Goal: Task Accomplishment & Management: Complete application form

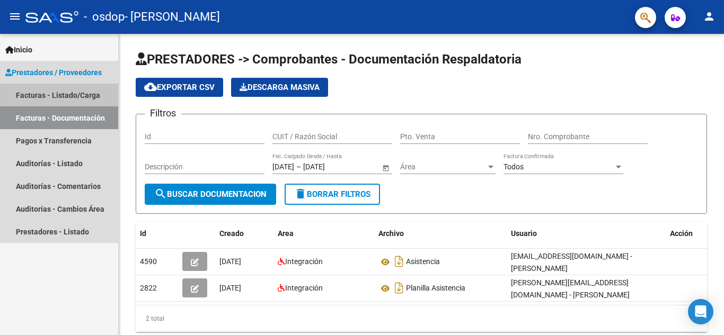
click at [55, 96] on link "Facturas - Listado/Carga" at bounding box center [59, 95] width 118 height 23
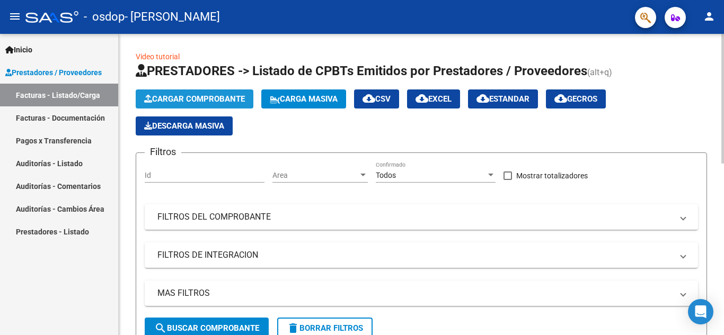
click at [231, 96] on span "Cargar Comprobante" at bounding box center [194, 99] width 101 height 10
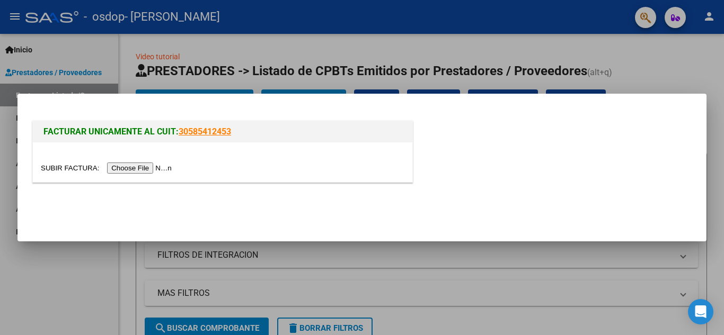
click at [168, 172] on input "file" at bounding box center [108, 168] width 134 height 11
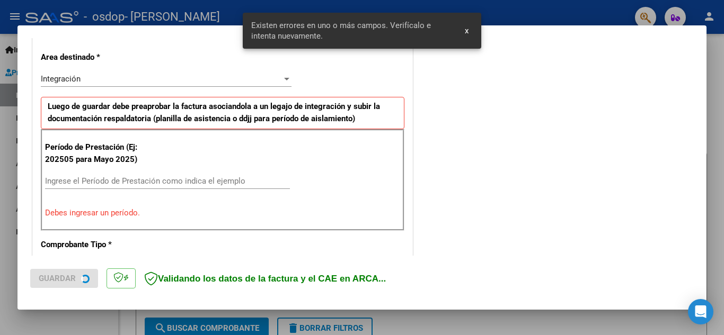
scroll to position [240, 0]
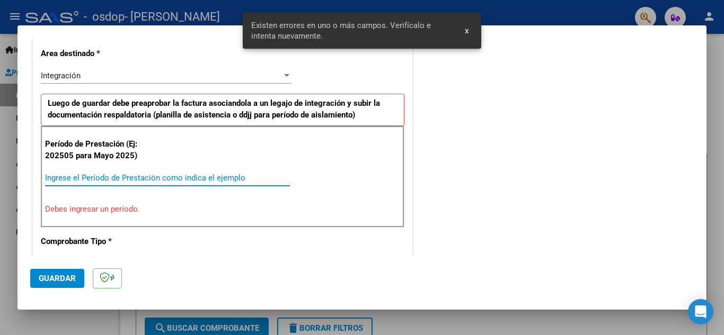
click at [191, 179] on input "Ingrese el Período de Prestación como indica el ejemplo" at bounding box center [167, 178] width 245 height 10
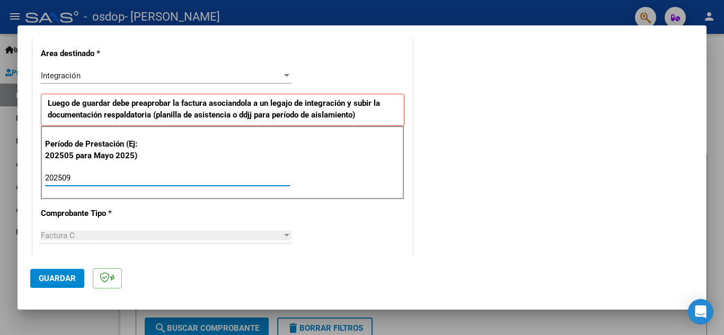
type input "202509"
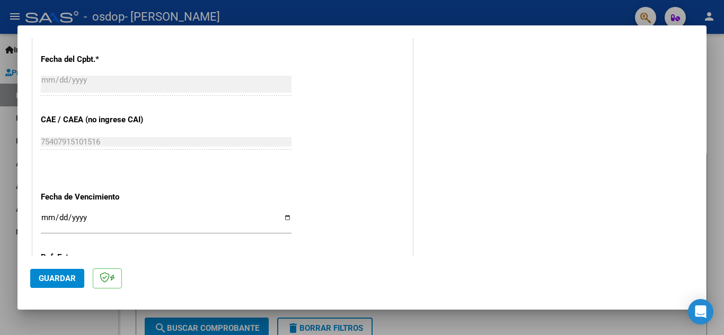
scroll to position [618, 0]
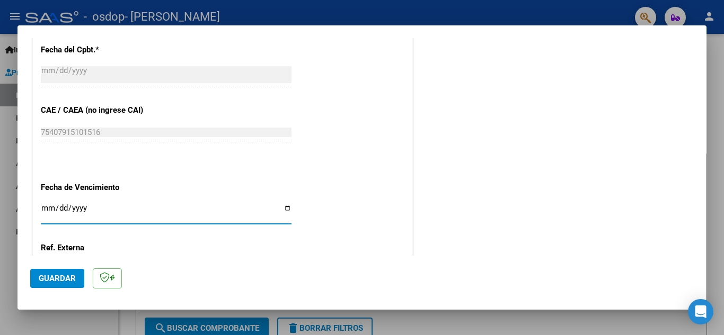
click at [286, 205] on input "Ingresar la fecha" at bounding box center [166, 212] width 251 height 17
type input "2025-10-08"
click at [716, 327] on div at bounding box center [716, 327] width 0 height 0
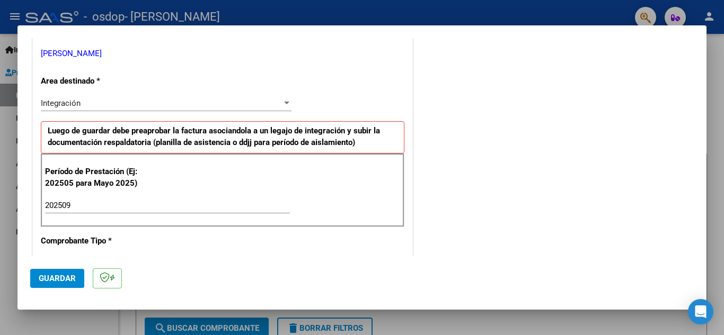
scroll to position [208, 0]
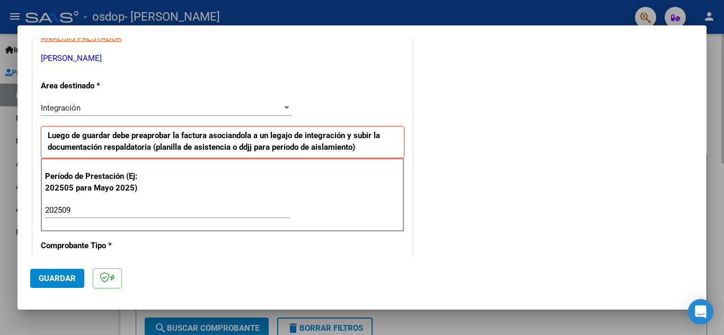
drag, startPoint x: 717, startPoint y: 89, endPoint x: 723, endPoint y: 65, distance: 24.5
click at [723, 73] on div at bounding box center [362, 167] width 724 height 335
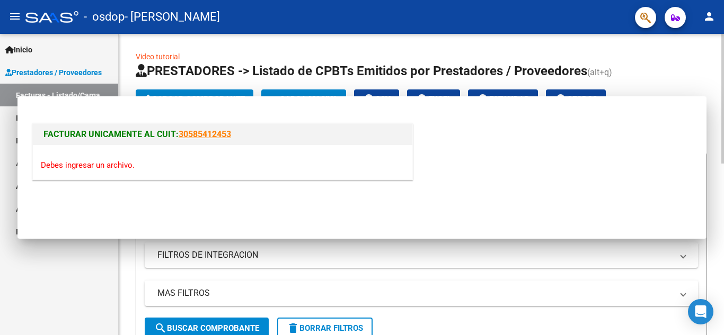
scroll to position [0, 0]
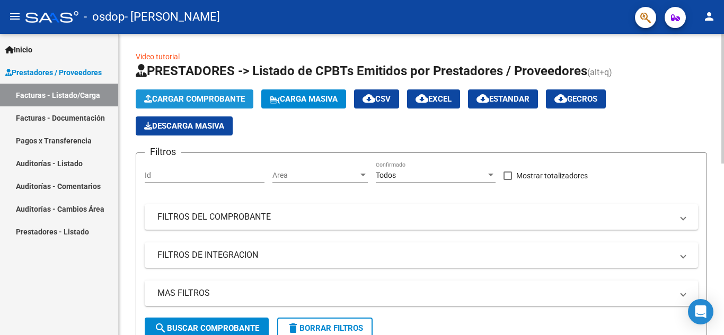
click at [227, 93] on button "Cargar Comprobante" at bounding box center [195, 99] width 118 height 19
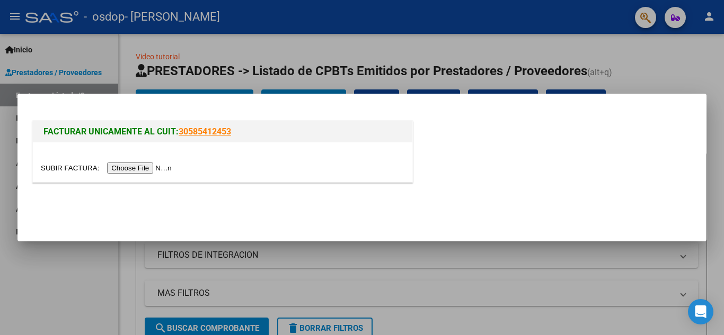
click at [155, 173] on input "file" at bounding box center [108, 168] width 134 height 11
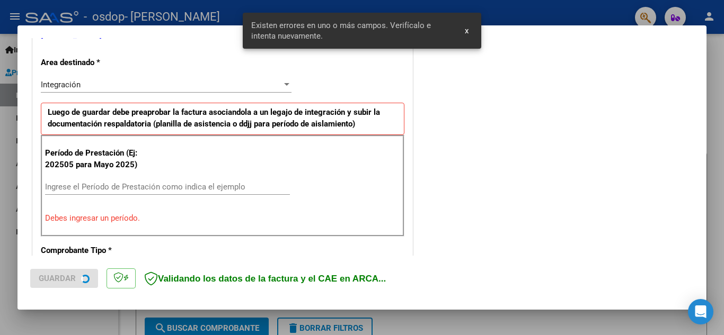
scroll to position [240, 0]
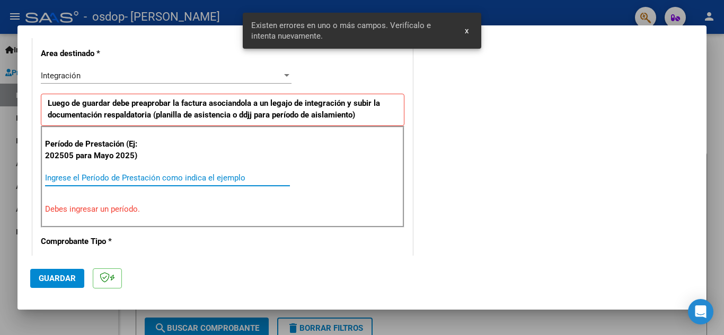
click at [246, 182] on input "Ingrese el Período de Prestación como indica el ejemplo" at bounding box center [167, 178] width 245 height 10
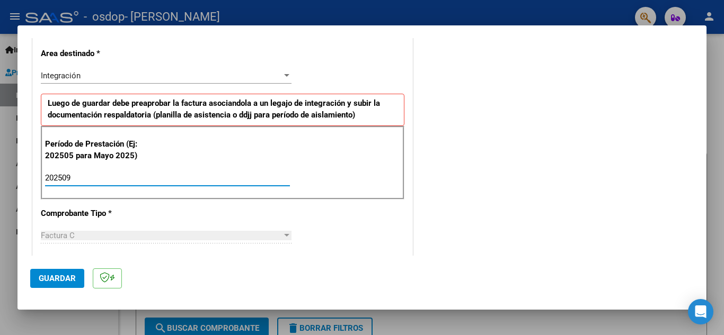
type input "202509"
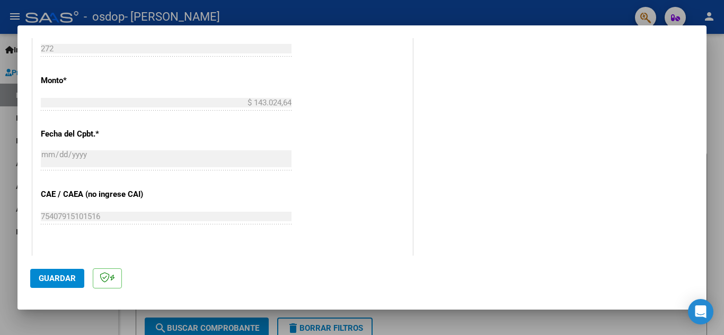
scroll to position [676, 0]
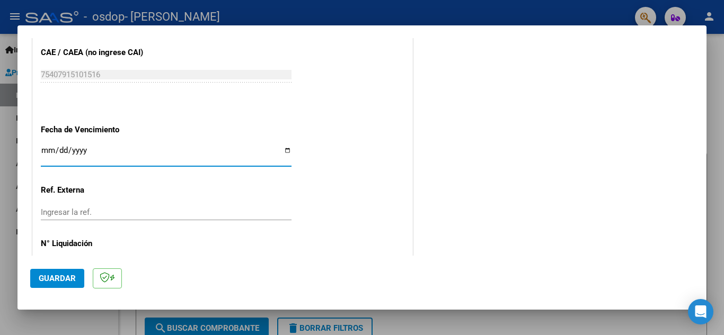
click at [281, 150] on input "Ingresar la fecha" at bounding box center [166, 154] width 251 height 17
type input "2025-10-08"
click at [65, 278] on span "Guardar" at bounding box center [57, 279] width 37 height 10
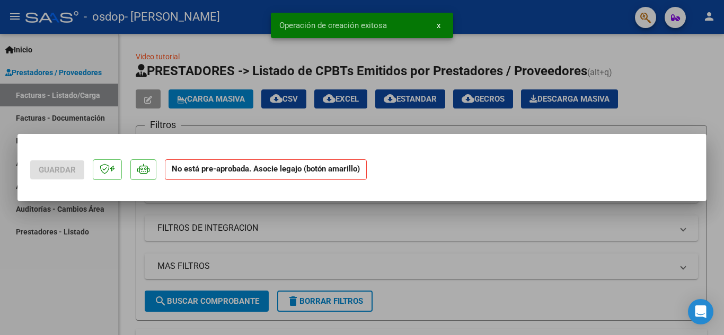
scroll to position [0, 0]
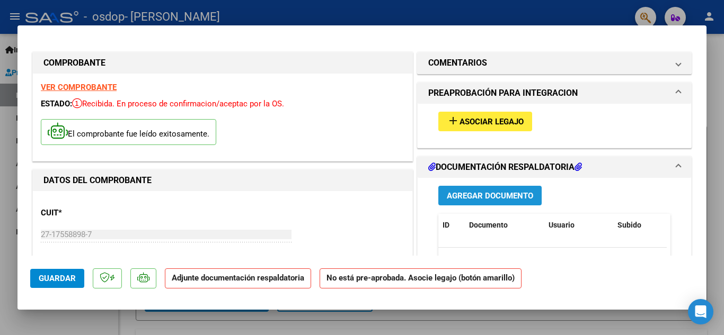
click at [505, 196] on span "Agregar Documento" at bounding box center [490, 196] width 86 height 10
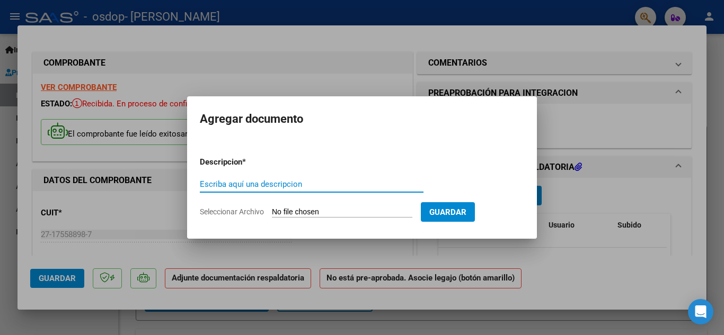
click at [298, 186] on input "Escriba aquí una descripcion" at bounding box center [312, 185] width 224 height 10
type input "asistencia y autorizacion"
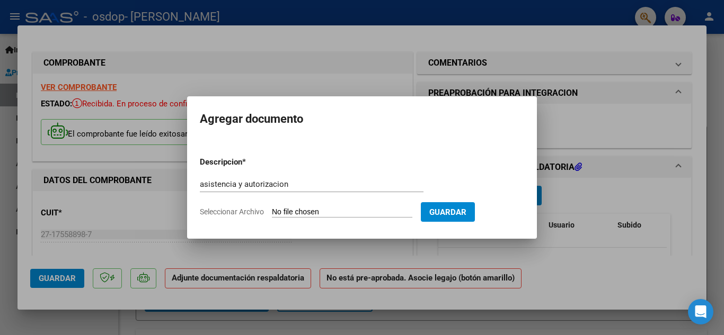
click at [318, 211] on input "Seleccionar Archivo" at bounding box center [342, 213] width 140 height 10
type input "C:\fakepath\CamScanner 08-10-2025 09.42.pdf"
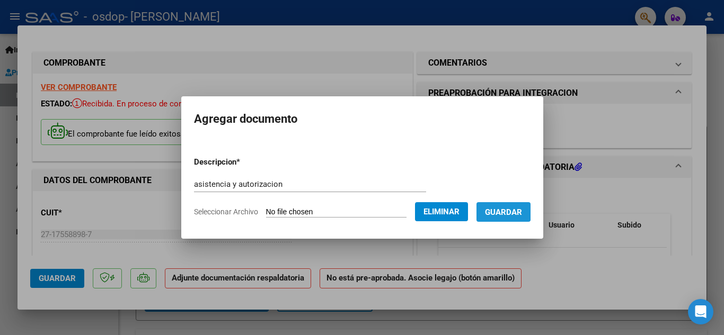
click at [511, 211] on span "Guardar" at bounding box center [503, 213] width 37 height 10
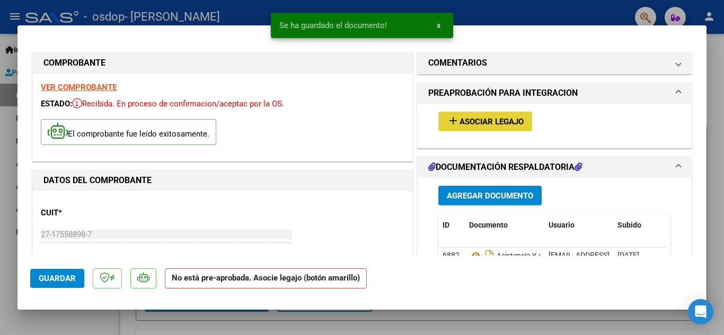
click at [498, 112] on button "add Asociar Legajo" at bounding box center [485, 122] width 94 height 20
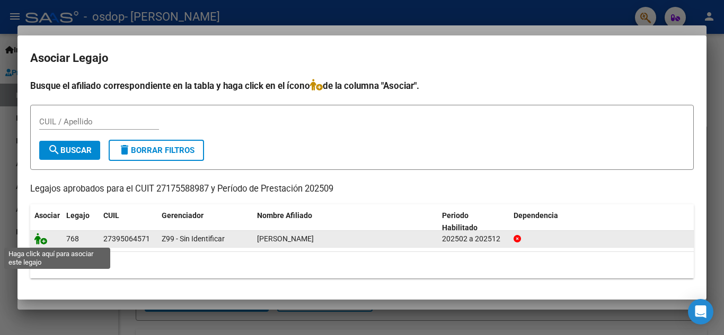
click at [41, 244] on icon at bounding box center [40, 239] width 13 height 12
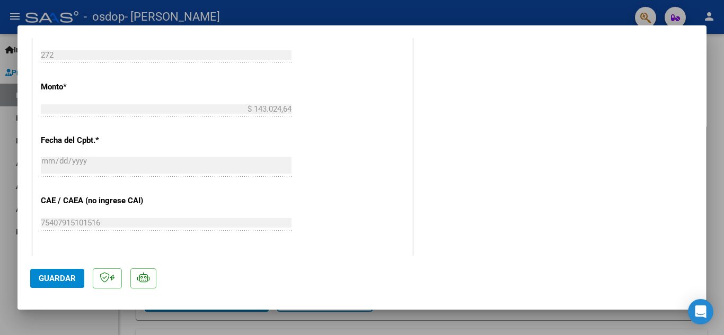
scroll to position [551, 0]
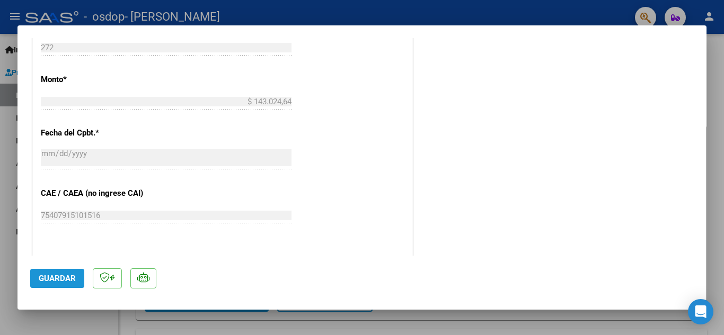
click at [49, 283] on span "Guardar" at bounding box center [57, 279] width 37 height 10
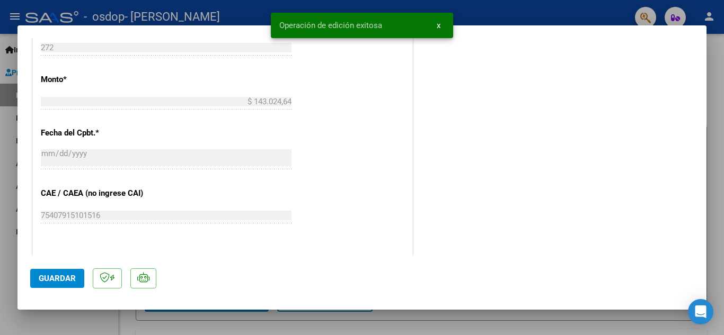
click at [260, 17] on div "Operación de edición exitosa x" at bounding box center [362, 25] width 208 height 51
click at [717, 67] on div at bounding box center [362, 167] width 724 height 335
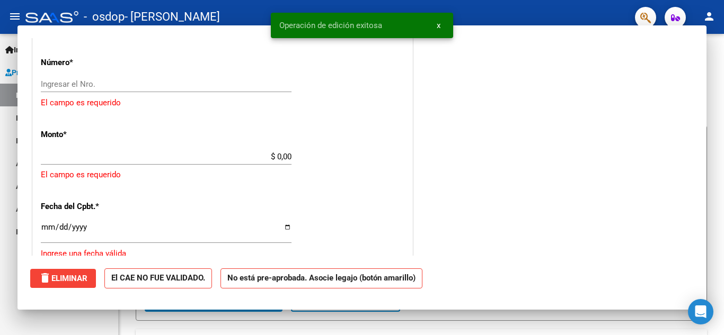
scroll to position [0, 0]
